Goal: Transaction & Acquisition: Purchase product/service

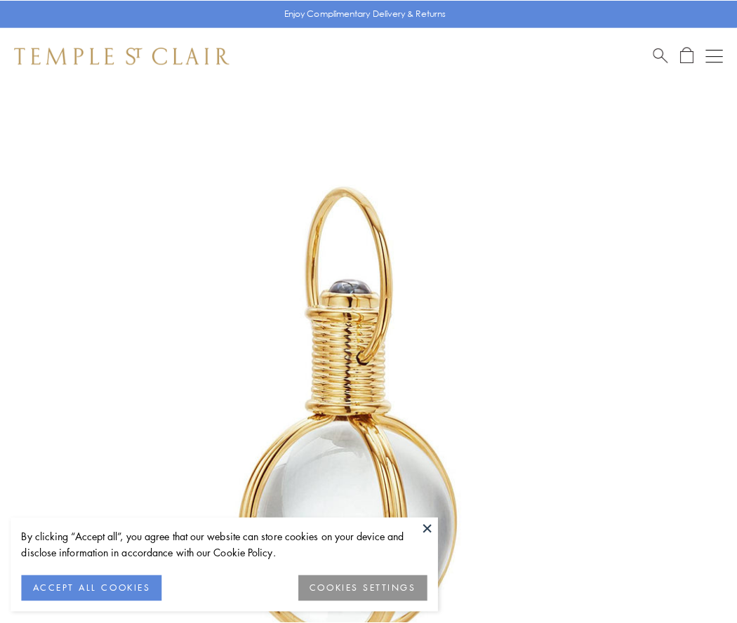
scroll to position [366, 0]
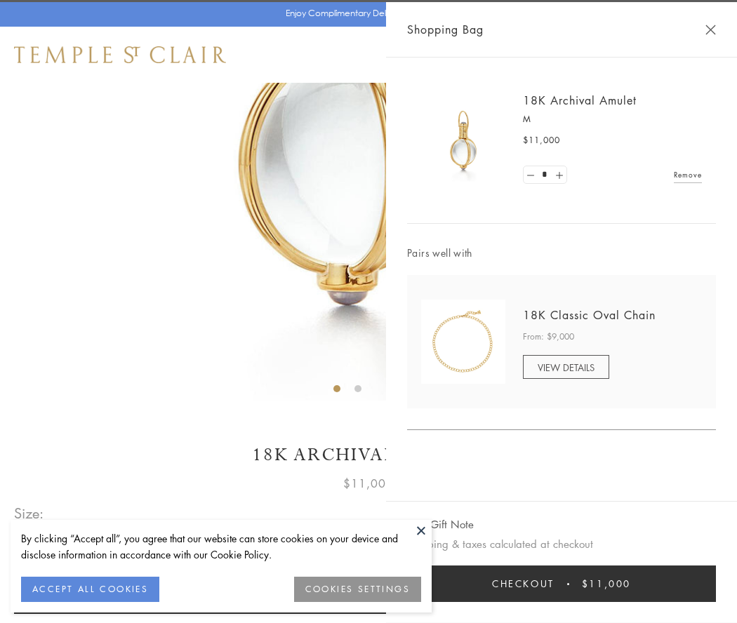
click at [562, 584] on button "Checkout $11,000" at bounding box center [561, 584] width 309 height 37
